Goal: Information Seeking & Learning: Learn about a topic

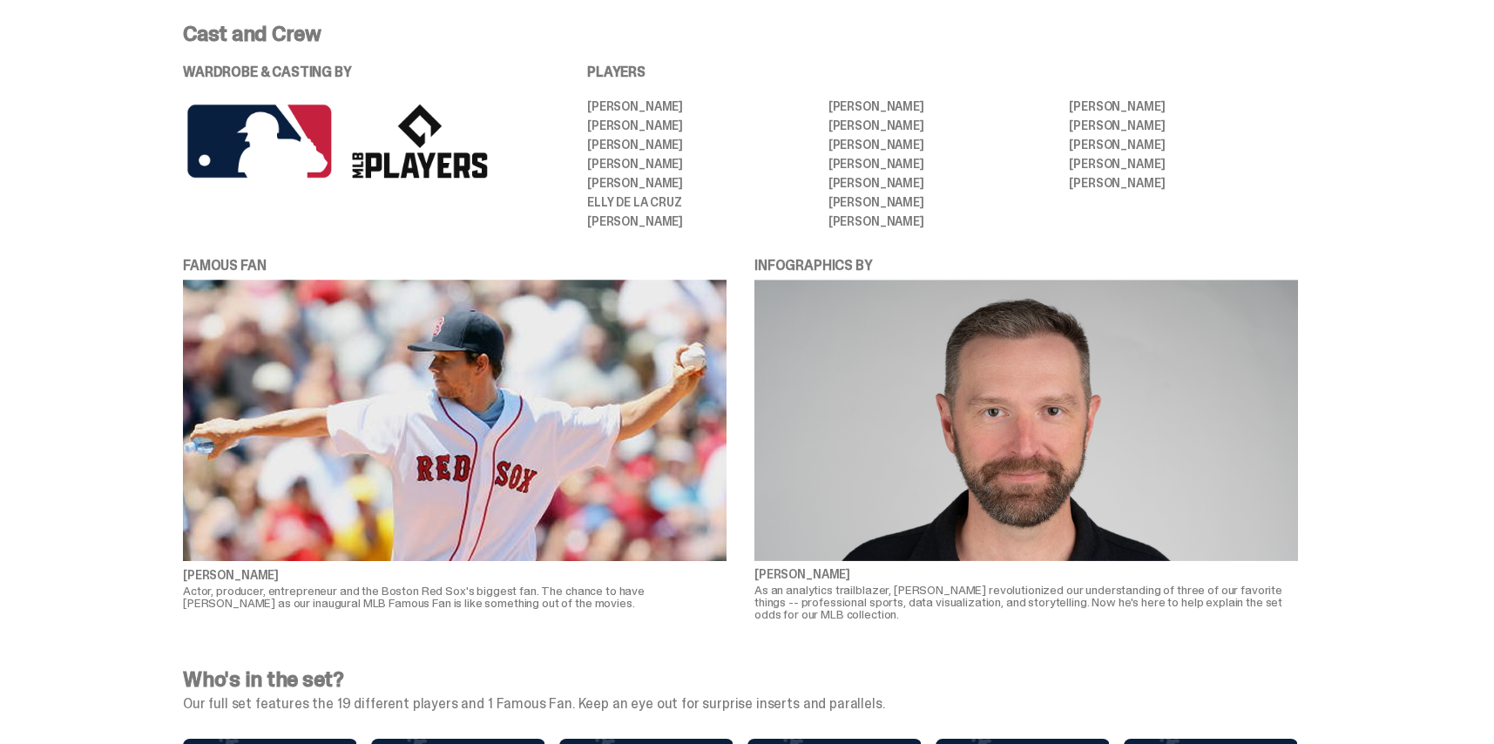
scroll to position [3700, 0]
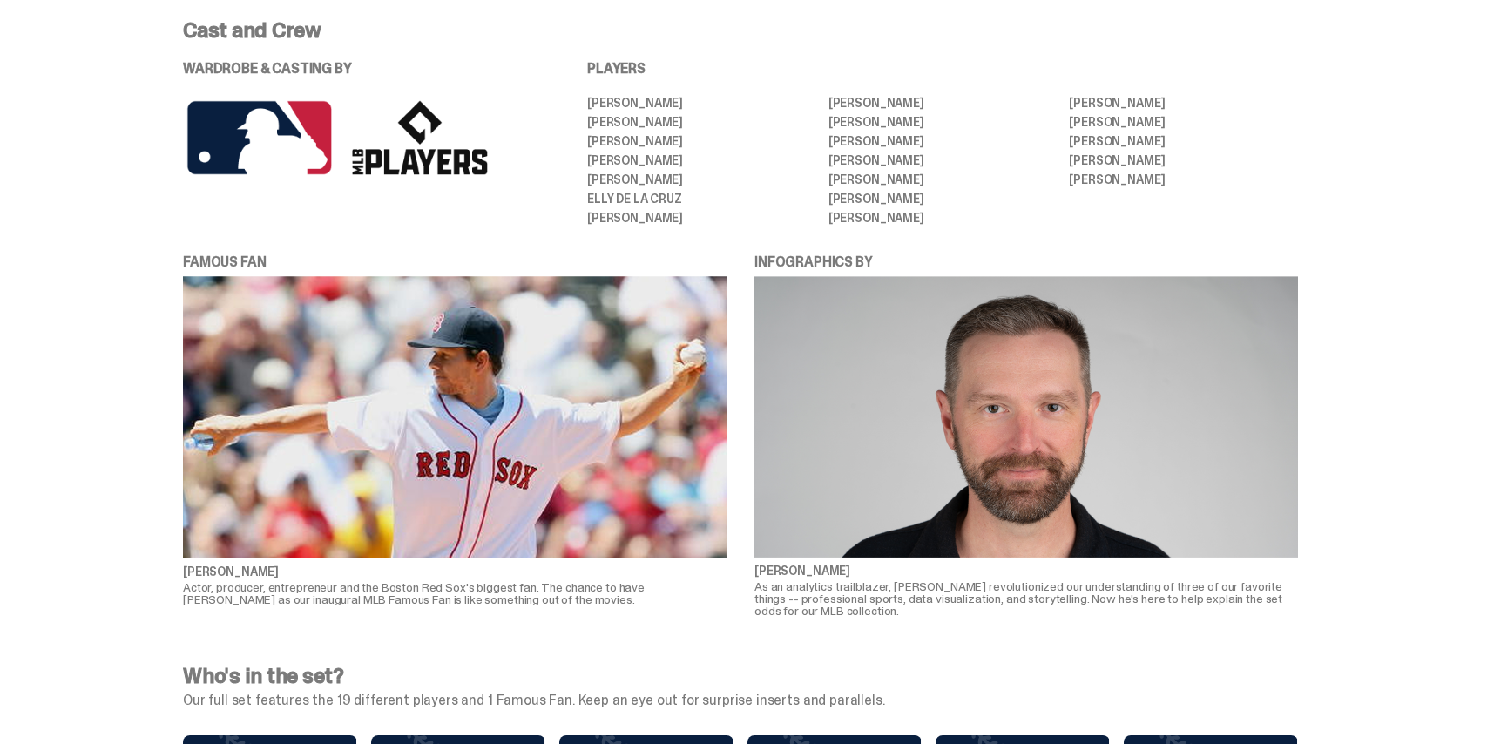
drag, startPoint x: 597, startPoint y: 78, endPoint x: 1188, endPoint y: 178, distance: 600.0
click at [1188, 178] on ul "[PERSON_NAME] [PERSON_NAME] [PERSON_NAME] [PERSON_NAME] [PERSON_NAME] [PERSON_N…" at bounding box center [942, 160] width 711 height 127
copy ul "[PERSON_NAME] [PERSON_NAME] [PERSON_NAME] [PERSON_NAME] [PERSON_NAME] [PERSON_N…"
click at [460, 62] on div "WARDROBE & CASTING BY" at bounding box center [360, 121] width 355 height 118
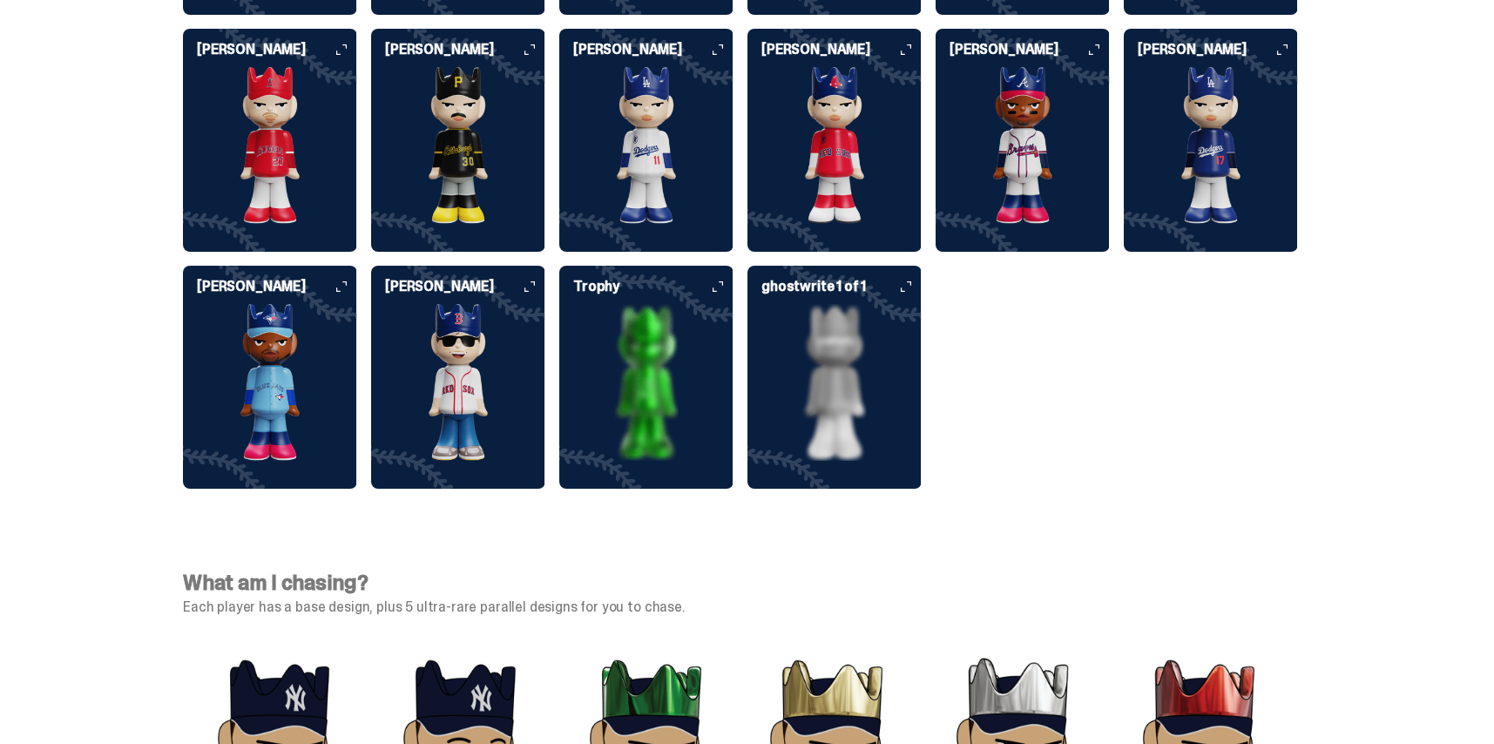
scroll to position [4862, 0]
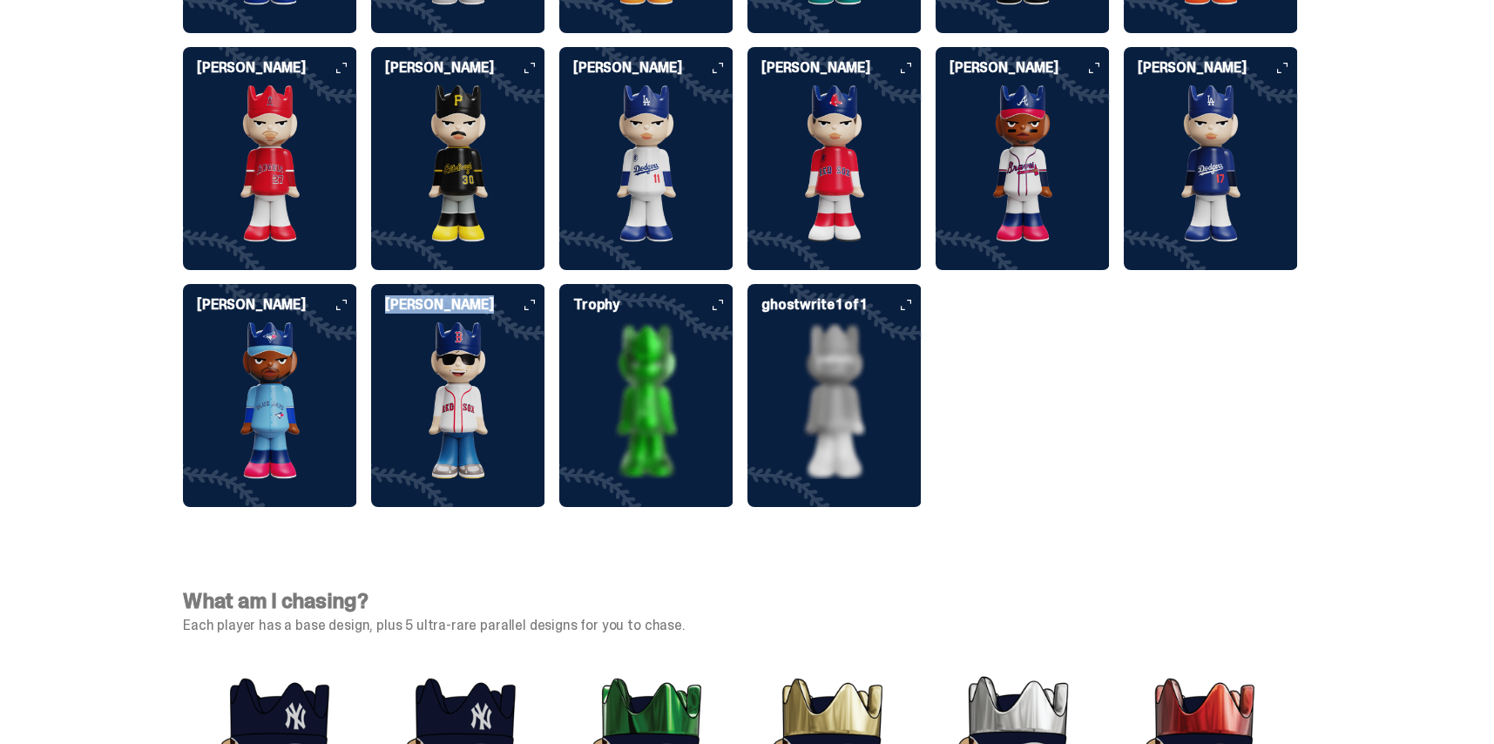
drag, startPoint x: 389, startPoint y: 282, endPoint x: 431, endPoint y: 282, distance: 41.8
click at [504, 298] on div "[PERSON_NAME]" at bounding box center [458, 388] width 174 height 181
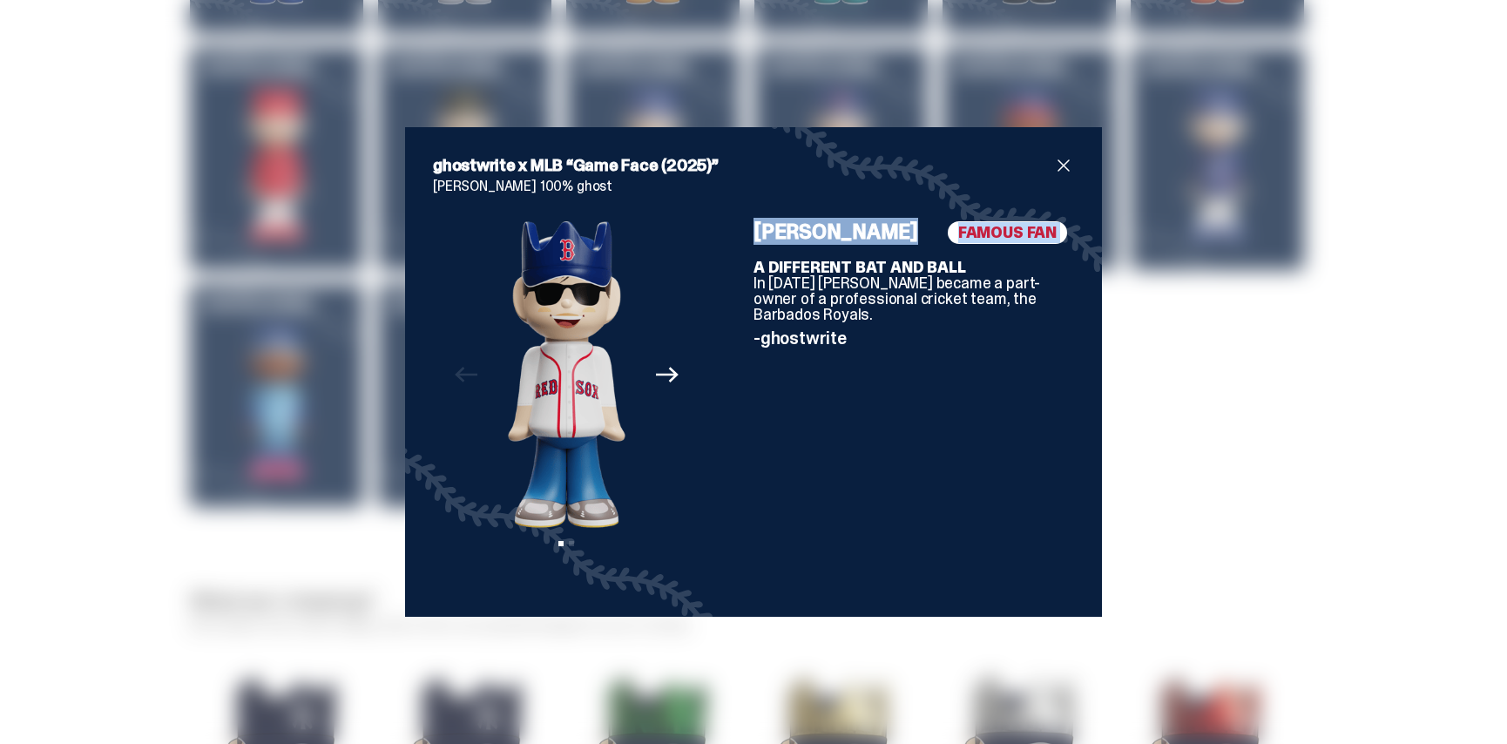
drag, startPoint x: 744, startPoint y: 234, endPoint x: 906, endPoint y: 245, distance: 162.4
click at [906, 245] on div "Previous Next View slide 1 View slide 2 FAMOUS FAN [PERSON_NAME] A DIFFERENT BA…" at bounding box center [753, 405] width 641 height 368
copy div "FAMOUS FAN [PERSON_NAME]"
click at [1054, 166] on span "close" at bounding box center [1063, 165] width 21 height 21
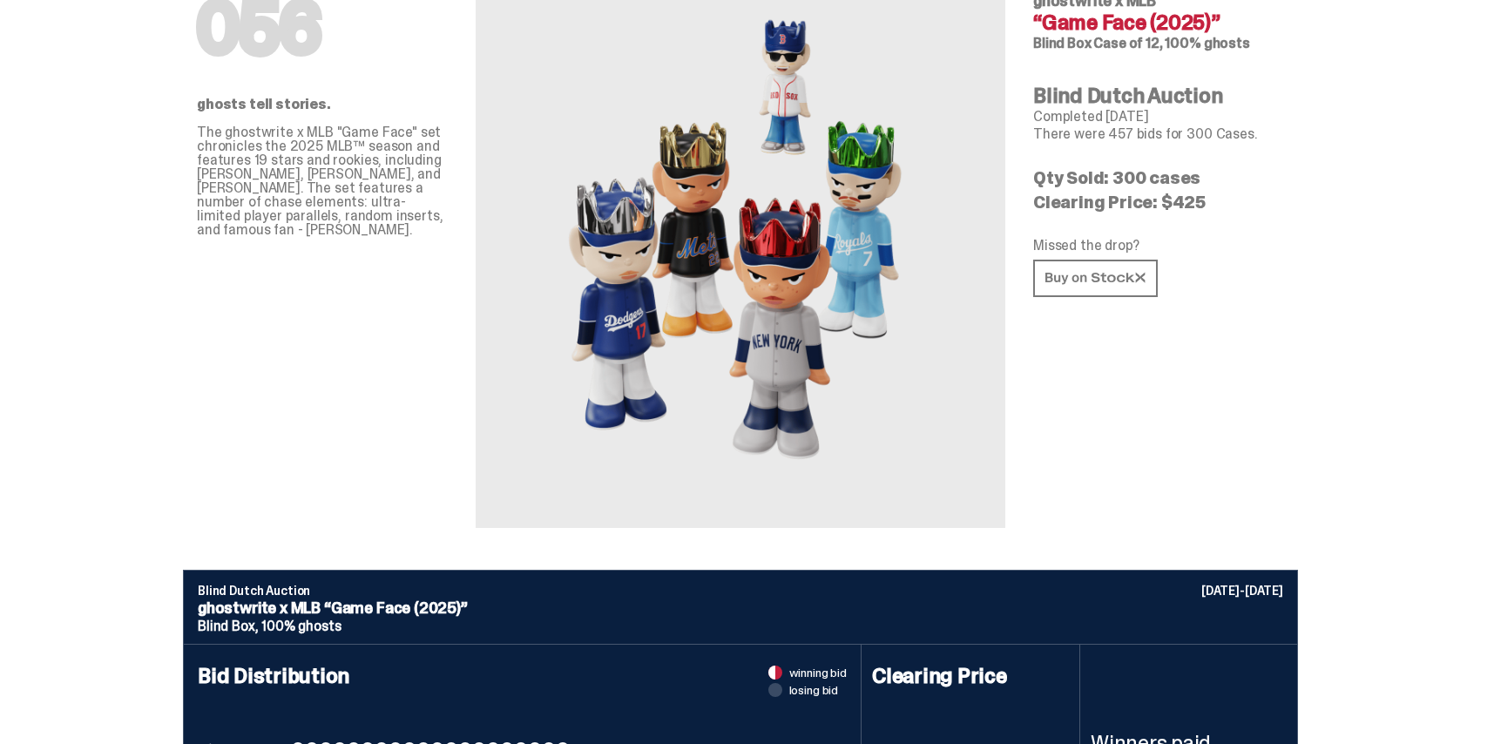
scroll to position [0, 0]
